Goal: Task Accomplishment & Management: Manage account settings

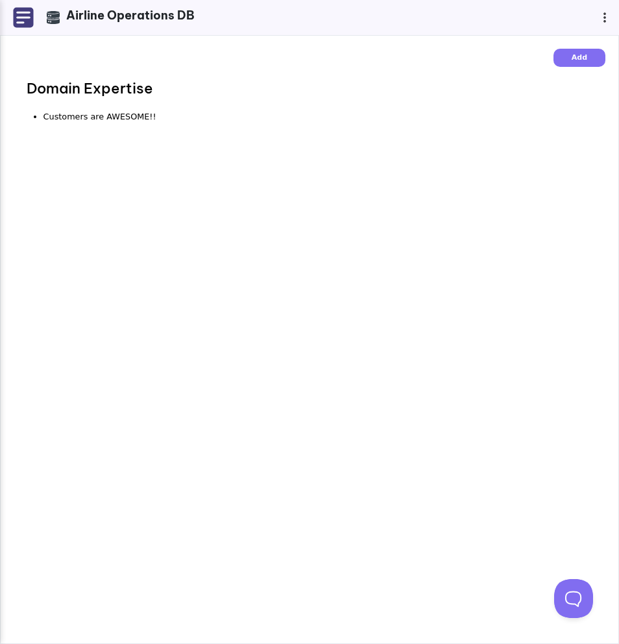
click at [23, 19] on img at bounding box center [23, 17] width 21 height 21
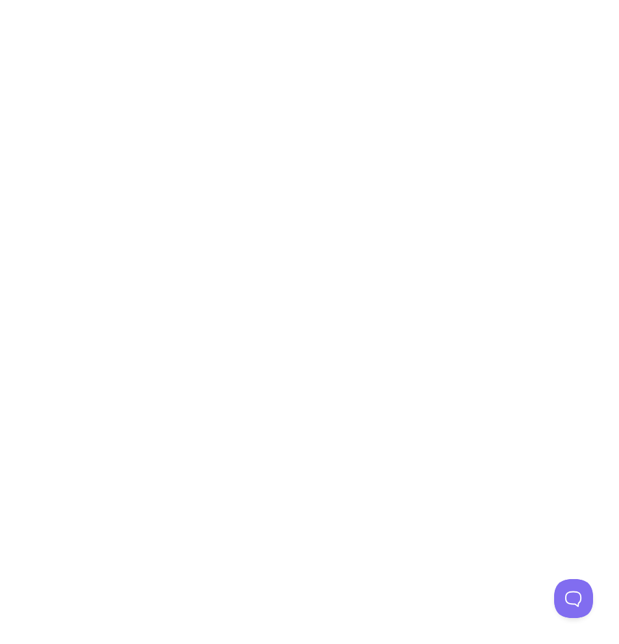
click at [427, 90] on body "Update Plan Consider upgrading for enhanced functionality! SME Free $0/mo Up to…" at bounding box center [309, 322] width 619 height 644
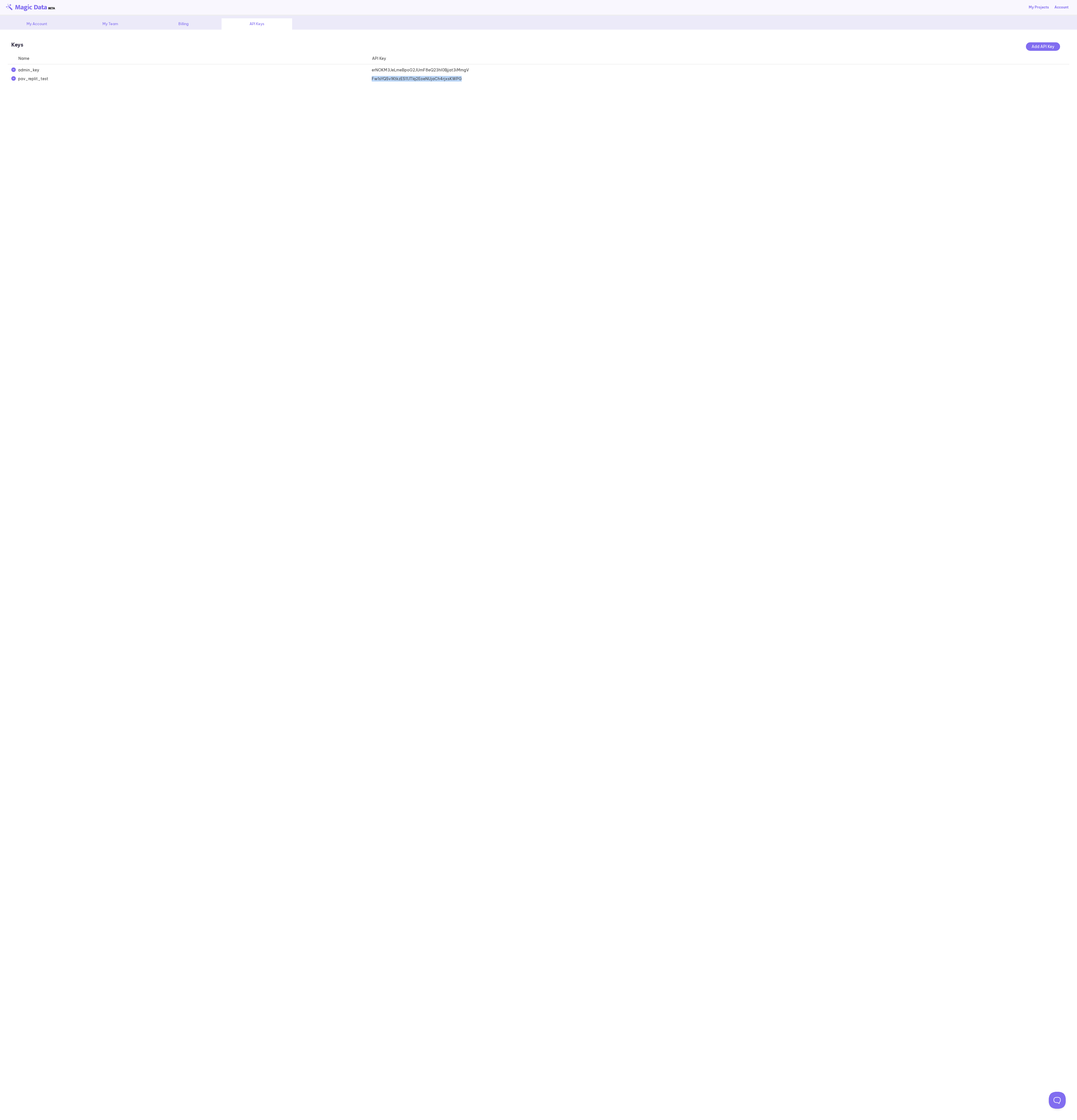
click at [1034, 5] on link "My Projects" at bounding box center [1039, 7] width 20 height 5
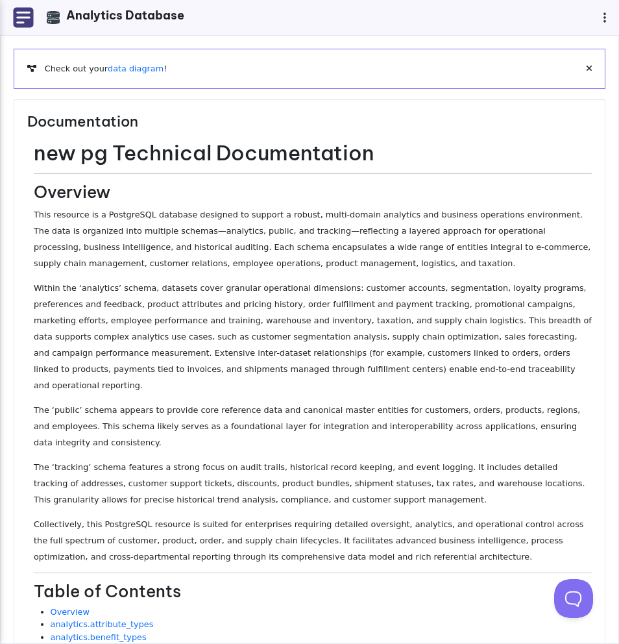
click at [19, 20] on img at bounding box center [23, 17] width 21 height 21
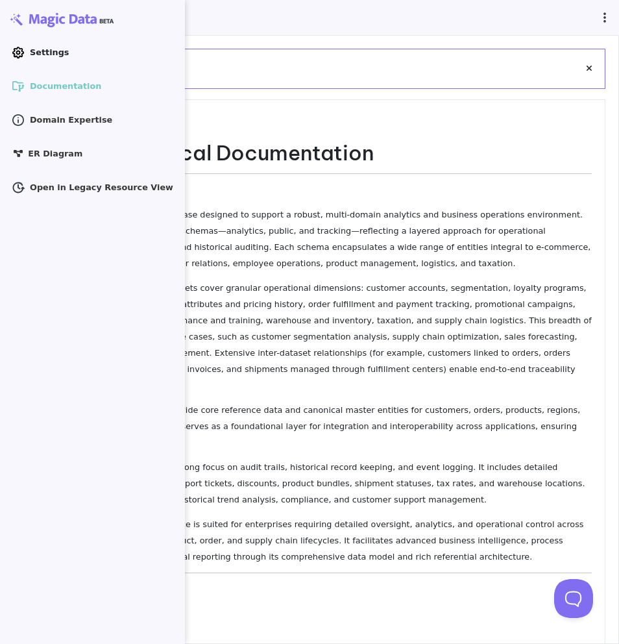
click at [49, 43] on link ".cls-1 { clip-path: url(#clippath); } .cls-2 { fill: none; } .cls-2, .cls-3 { s…" at bounding box center [92, 52] width 172 height 21
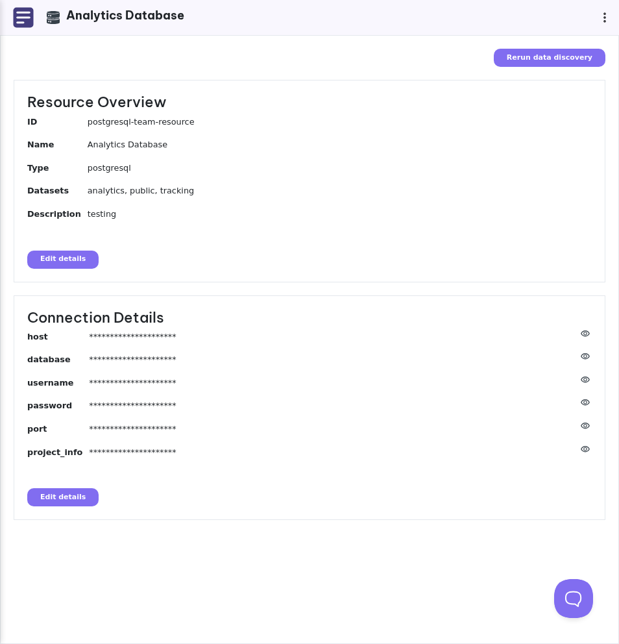
click at [70, 493] on button "Edit details" at bounding box center [62, 497] width 71 height 18
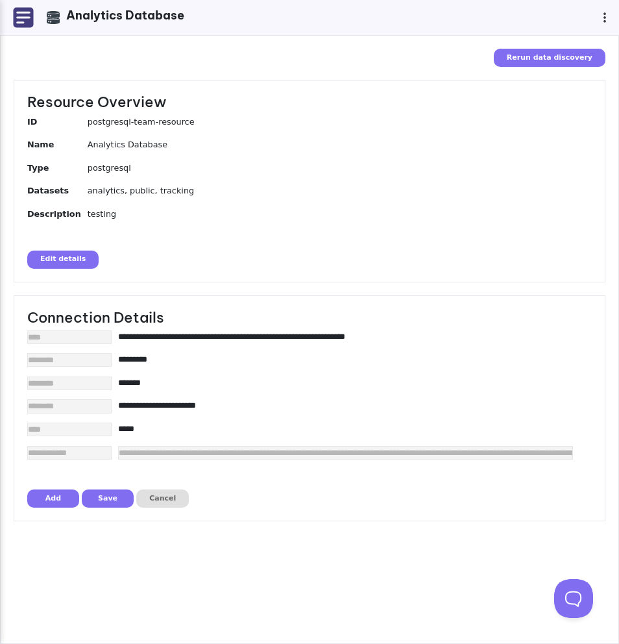
click at [182, 337] on input"] "**********" at bounding box center [345, 336] width 455 height 12
